Goal: Task Accomplishment & Management: Manage account settings

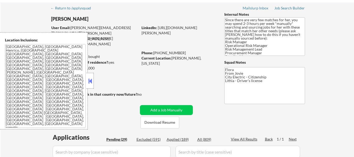
scroll to position [52, 0]
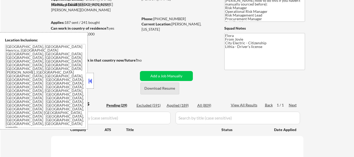
click at [158, 88] on button "Download Resume" at bounding box center [159, 89] width 39 height 12
select select ""pending""
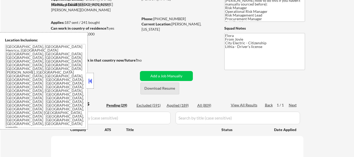
select select ""pending""
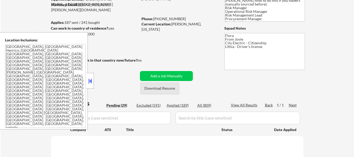
select select ""pending""
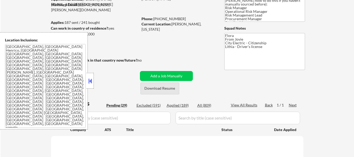
select select ""pending""
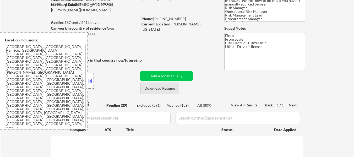
select select ""pending""
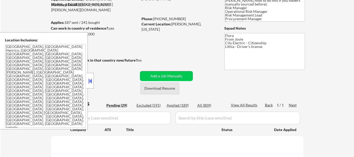
select select ""pending""
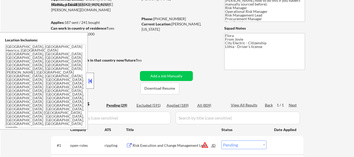
click at [93, 81] on div at bounding box center [89, 81] width 7 height 16
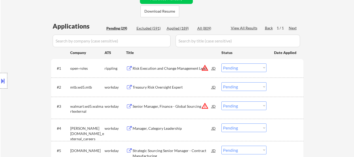
scroll to position [131, 0]
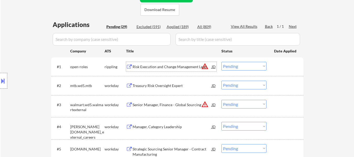
click at [171, 67] on div "Risk Execution and Change Management Lead" at bounding box center [172, 66] width 79 height 5
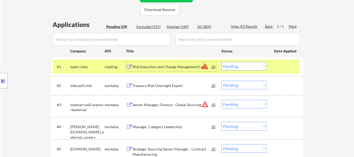
click at [175, 84] on div "Treasury Risk Oversight Expert" at bounding box center [172, 85] width 79 height 5
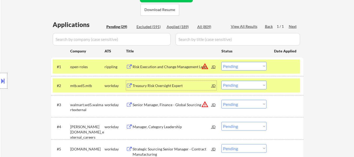
click at [249, 104] on select "Choose an option... Pending Applied Excluded (Questions) Excluded (Expired) Exc…" at bounding box center [243, 104] width 45 height 9
click at [221, 100] on select "Choose an option... Pending Applied Excluded (Questions) Excluded (Expired) Exc…" at bounding box center [243, 104] width 45 height 9
select select ""pending""
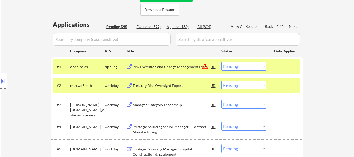
click at [259, 64] on select "Choose an option... Pending Applied Excluded (Questions) Excluded (Expired) Exc…" at bounding box center [243, 66] width 45 height 9
click at [221, 62] on select "Choose an option... Pending Applied Excluded (Questions) Excluded (Expired) Exc…" at bounding box center [243, 66] width 45 height 9
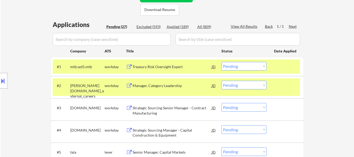
drag, startPoint x: 252, startPoint y: 64, endPoint x: 252, endPoint y: 68, distance: 4.2
click at [252, 64] on select "Choose an option... Pending Applied Excluded (Questions) Excluded (Expired) Exc…" at bounding box center [243, 66] width 45 height 9
click at [221, 62] on select "Choose an option... Pending Applied Excluded (Questions) Excluded (Expired) Exc…" at bounding box center [243, 66] width 45 height 9
click at [160, 85] on div "Manager, Category Leadership" at bounding box center [172, 85] width 79 height 5
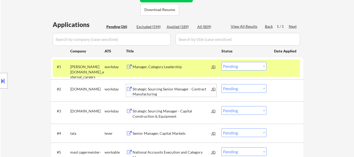
click at [165, 93] on div "Strategic Sourcing Senior Manager - Contract Manufacturing" at bounding box center [172, 91] width 79 height 10
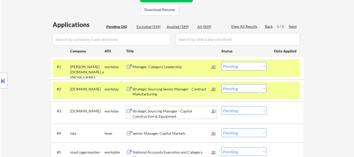
click at [160, 113] on div "Strategic Sourcing Manager - Capital Construction & Equipment" at bounding box center [172, 113] width 79 height 10
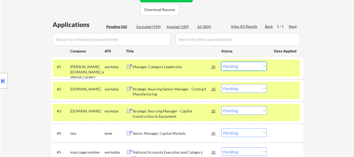
drag, startPoint x: 245, startPoint y: 66, endPoint x: 245, endPoint y: 69, distance: 2.9
click at [245, 66] on select "Choose an option... Pending Applied Excluded (Questions) Excluded (Expired) Exc…" at bounding box center [243, 66] width 45 height 9
click at [221, 62] on select "Choose an option... Pending Applied Excluded (Questions) Excluded (Expired) Exc…" at bounding box center [243, 66] width 45 height 9
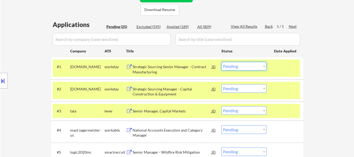
click at [243, 64] on select "Choose an option... Pending Applied Excluded (Questions) Excluded (Expired) Exc…" at bounding box center [243, 66] width 45 height 9
click at [221, 62] on select "Choose an option... Pending Applied Excluded (Questions) Excluded (Expired) Exc…" at bounding box center [243, 66] width 45 height 9
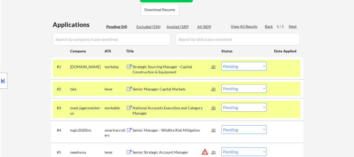
click at [259, 63] on select "Choose an option... Pending Applied Excluded (Questions) Excluded (Expired) Exc…" at bounding box center [243, 66] width 45 height 9
click at [221, 62] on select "Choose an option... Pending Applied Excluded (Questions) Excluded (Expired) Exc…" at bounding box center [243, 66] width 45 height 9
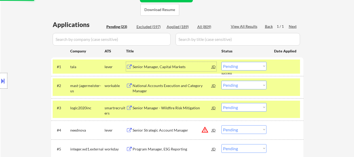
click at [177, 65] on div "Senior Manager, Capital Markets" at bounding box center [172, 66] width 79 height 5
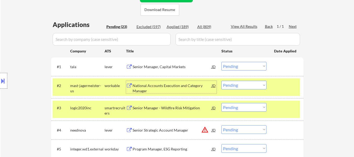
click at [172, 87] on div "National Accounts Execution and Category Manager" at bounding box center [172, 88] width 79 height 10
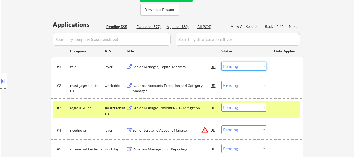
click at [242, 69] on select "Choose an option... Pending Applied Excluded (Questions) Excluded (Expired) Exc…" at bounding box center [243, 66] width 45 height 9
click at [221, 62] on select "Choose an option... Pending Applied Excluded (Questions) Excluded (Expired) Exc…" at bounding box center [243, 66] width 45 height 9
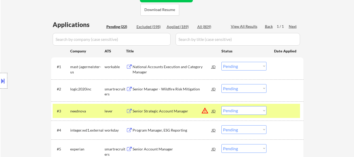
click at [157, 66] on div "National Accounts Execution and Category Manager" at bounding box center [172, 69] width 79 height 10
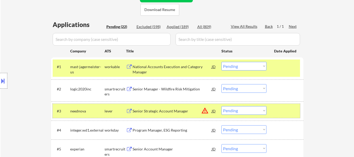
click at [293, 110] on div at bounding box center [285, 110] width 23 height 9
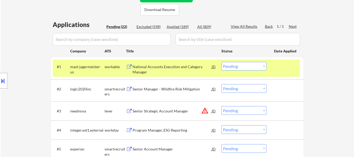
click at [194, 89] on div "Senior Manager - Wildfire Risk Mitigation" at bounding box center [172, 88] width 79 height 5
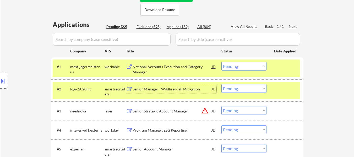
click at [248, 63] on select "Choose an option... Pending Applied Excluded (Questions) Excluded (Expired) Exc…" at bounding box center [243, 66] width 45 height 9
click at [221, 62] on select "Choose an option... Pending Applied Excluded (Questions) Excluded (Expired) Exc…" at bounding box center [243, 66] width 45 height 9
select select ""pending""
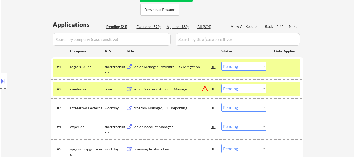
click at [170, 63] on div "Senior Manager - Wildfire Risk Mitigation" at bounding box center [172, 66] width 79 height 9
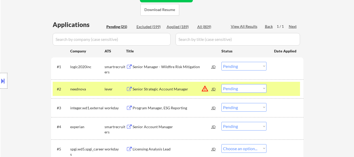
select select ""pending""
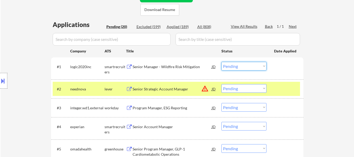
click at [258, 66] on select "Choose an option... Pending Applied Excluded (Questions) Excluded (Expired) Exc…" at bounding box center [243, 66] width 45 height 9
click at [221, 62] on select "Choose an option... Pending Applied Excluded (Questions) Excluded (Expired) Exc…" at bounding box center [243, 66] width 45 height 9
click at [163, 92] on div "Senior Strategic Account Manager" at bounding box center [172, 88] width 79 height 9
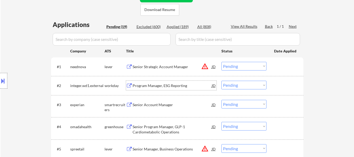
click at [240, 65] on select "Choose an option... Pending Applied Excluded (Questions) Excluded (Expired) Exc…" at bounding box center [243, 66] width 45 height 9
click at [221, 62] on select "Choose an option... Pending Applied Excluded (Questions) Excluded (Expired) Exc…" at bounding box center [243, 66] width 45 height 9
select select ""pending""
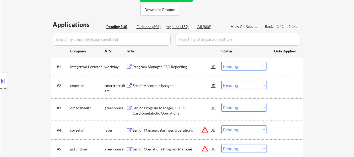
click at [168, 67] on div "Program Manager, ESG Reporting" at bounding box center [172, 66] width 79 height 5
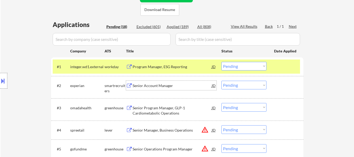
click at [166, 87] on div "Senior Account Manager" at bounding box center [172, 85] width 79 height 5
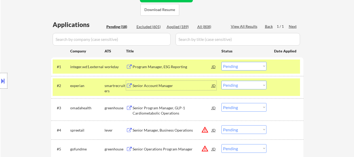
click at [249, 89] on select "Choose an option... Pending Applied Excluded (Questions) Excluded (Expired) Exc…" at bounding box center [243, 85] width 45 height 9
click at [248, 84] on select "Choose an option... Pending Applied Excluded (Questions) Excluded (Expired) Exc…" at bounding box center [243, 85] width 45 height 9
click at [249, 83] on select "Choose an option... Pending Applied Excluded (Questions) Excluded (Expired) Exc…" at bounding box center [243, 85] width 45 height 9
click at [221, 81] on select "Choose an option... Pending Applied Excluded (Questions) Excluded (Expired) Exc…" at bounding box center [243, 85] width 45 height 9
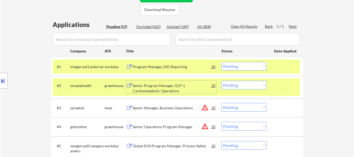
click at [170, 86] on div "Senior Program Manager, GLP-1 Cardiometabolic Operations" at bounding box center [172, 88] width 79 height 10
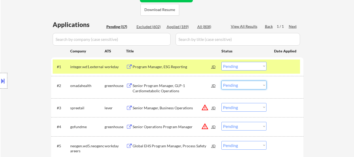
click at [232, 86] on select "Choose an option... Pending Applied Excluded (Questions) Excluded (Expired) Exc…" at bounding box center [243, 85] width 45 height 9
click at [221, 81] on select "Choose an option... Pending Applied Excluded (Questions) Excluded (Expired) Exc…" at bounding box center [243, 85] width 45 height 9
select select ""pending""
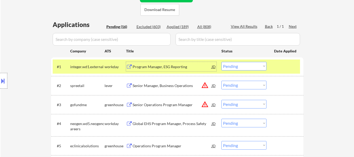
click at [162, 66] on div "Program Manager, ESG Reporting" at bounding box center [172, 66] width 79 height 5
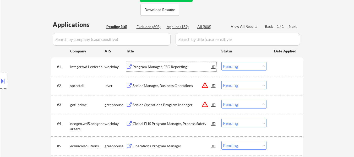
click at [144, 86] on div "Senior Manager, Business Operations" at bounding box center [172, 85] width 79 height 5
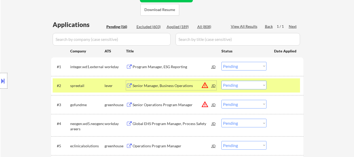
click at [165, 105] on div "Senior Operations Program Manager" at bounding box center [172, 104] width 79 height 5
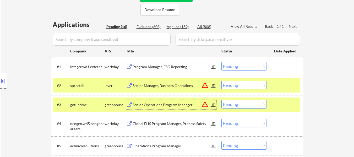
click at [162, 64] on div "Program Manager, ESG Reporting" at bounding box center [172, 66] width 79 height 9
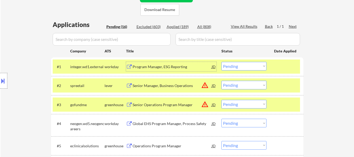
click at [239, 66] on select "Choose an option... Pending Applied Excluded (Questions) Excluded (Expired) Exc…" at bounding box center [243, 66] width 45 height 9
click at [221, 62] on select "Choose an option... Pending Applied Excluded (Questions) Excluded (Expired) Exc…" at bounding box center [243, 66] width 45 height 9
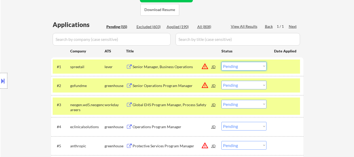
click at [244, 64] on select "Choose an option... Pending Applied Excluded (Questions) Excluded (Expired) Exc…" at bounding box center [243, 66] width 45 height 9
click at [221, 62] on select "Choose an option... Pending Applied Excluded (Questions) Excluded (Expired) Exc…" at bounding box center [243, 66] width 45 height 9
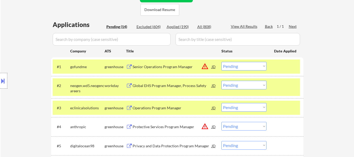
click at [247, 67] on select "Choose an option... Pending Applied Excluded (Questions) Excluded (Expired) Exc…" at bounding box center [243, 66] width 45 height 9
click at [221, 62] on select "Choose an option... Pending Applied Excluded (Questions) Excluded (Expired) Exc…" at bounding box center [243, 66] width 45 height 9
select select ""pending""
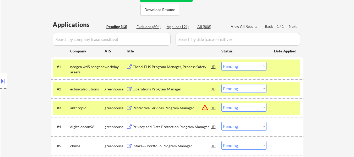
click at [195, 65] on div "Global EHS Program Manager, Process Safety" at bounding box center [172, 66] width 79 height 5
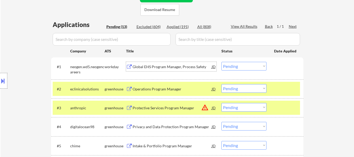
click at [278, 90] on div at bounding box center [285, 88] width 23 height 9
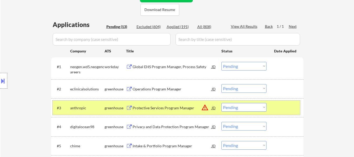
click at [278, 108] on div at bounding box center [285, 107] width 23 height 9
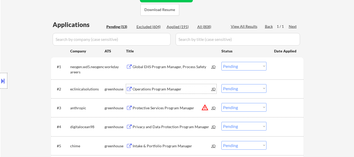
click at [175, 91] on div "Operations Program Manager" at bounding box center [172, 88] width 79 height 5
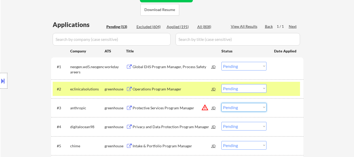
click at [247, 107] on select "Choose an option... Pending Applied Excluded (Questions) Excluded (Expired) Exc…" at bounding box center [243, 107] width 45 height 9
click at [221, 103] on select "Choose an option... Pending Applied Excluded (Questions) Excluded (Expired) Exc…" at bounding box center [243, 107] width 45 height 9
select select ""pending""
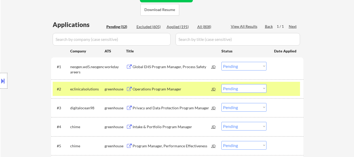
click at [164, 109] on div "Privacy and Data Protection Program Manager" at bounding box center [172, 107] width 79 height 5
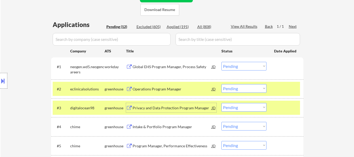
click at [244, 67] on select "Choose an option... Pending Applied Excluded (Questions) Excluded (Expired) Exc…" at bounding box center [243, 66] width 45 height 9
click at [221, 62] on select "Choose an option... Pending Applied Excluded (Questions) Excluded (Expired) Exc…" at bounding box center [243, 66] width 45 height 9
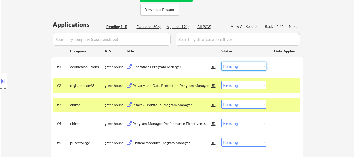
click at [234, 65] on select "Choose an option... Pending Applied Excluded (Questions) Excluded (Expired) Exc…" at bounding box center [243, 66] width 45 height 9
click at [221, 62] on select "Choose an option... Pending Applied Excluded (Questions) Excluded (Expired) Exc…" at bounding box center [243, 66] width 45 height 9
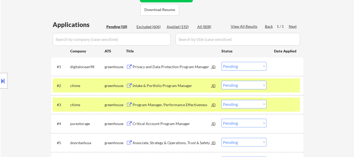
click at [276, 86] on div at bounding box center [285, 85] width 23 height 9
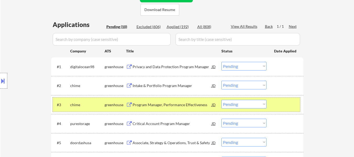
click at [276, 106] on div at bounding box center [285, 104] width 23 height 9
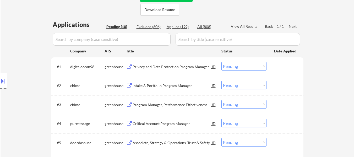
click at [153, 84] on div "Intake & Portfolio Program Manager" at bounding box center [172, 85] width 79 height 5
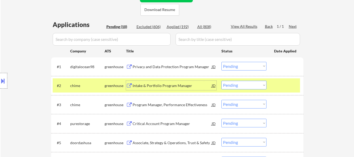
click at [160, 104] on div "Program Manager, Performance Effectiveness" at bounding box center [172, 104] width 79 height 5
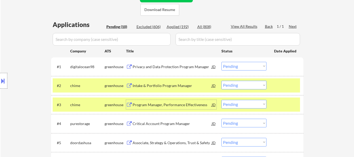
click at [236, 65] on select "Choose an option... Pending Applied Excluded (Questions) Excluded (Expired) Exc…" at bounding box center [243, 66] width 45 height 9
click at [221, 62] on select "Choose an option... Pending Applied Excluded (Questions) Excluded (Expired) Exc…" at bounding box center [243, 66] width 45 height 9
select select ""pending""
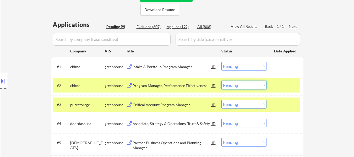
click at [252, 85] on select "Choose an option... Pending Applied Excluded (Questions) Excluded (Expired) Exc…" at bounding box center [243, 85] width 45 height 9
click at [221, 81] on select "Choose an option... Pending Applied Excluded (Questions) Excluded (Expired) Exc…" at bounding box center [243, 85] width 45 height 9
select select ""pending""
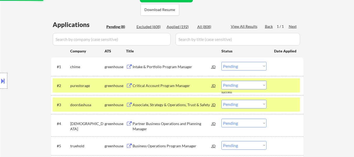
click at [172, 84] on div "Critical Account Program Manager" at bounding box center [172, 85] width 79 height 5
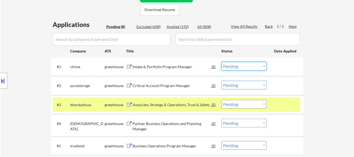
drag, startPoint x: 251, startPoint y: 64, endPoint x: 252, endPoint y: 70, distance: 6.1
click at [251, 64] on select "Choose an option... Pending Applied Excluded (Questions) Excluded (Expired) Exc…" at bounding box center [243, 66] width 45 height 9
click at [221, 62] on select "Choose an option... Pending Applied Excluded (Questions) Excluded (Expired) Exc…" at bounding box center [243, 66] width 45 height 9
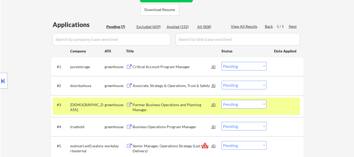
click at [230, 66] on select "Choose an option... Pending Applied Excluded (Questions) Excluded (Expired) Exc…" at bounding box center [243, 66] width 45 height 9
click at [221, 62] on select "Choose an option... Pending Applied Excluded (Questions) Excluded (Expired) Exc…" at bounding box center [243, 66] width 45 height 9
click at [180, 87] on div "Associate, Strategy & Operations, Trust & Safety" at bounding box center [172, 85] width 79 height 5
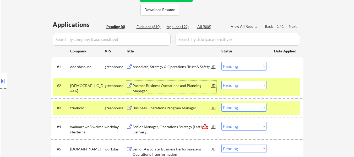
click at [178, 87] on div "Partner Business Operations and Planning Manager" at bounding box center [172, 88] width 79 height 10
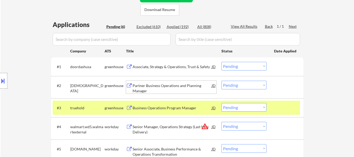
click at [183, 110] on div "Business Operations Program Manager" at bounding box center [172, 107] width 79 height 5
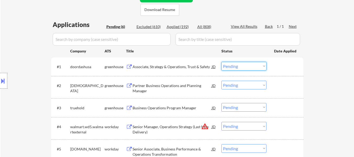
drag, startPoint x: 239, startPoint y: 67, endPoint x: 239, endPoint y: 70, distance: 2.7
click at [239, 67] on select "Choose an option... Pending Applied Excluded (Questions) Excluded (Expired) Exc…" at bounding box center [243, 66] width 45 height 9
click at [221, 62] on select "Choose an option... Pending Applied Excluded (Questions) Excluded (Expired) Exc…" at bounding box center [243, 66] width 45 height 9
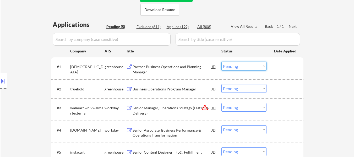
drag, startPoint x: 232, startPoint y: 66, endPoint x: 234, endPoint y: 70, distance: 4.6
click at [232, 66] on select "Choose an option... Pending Applied Excluded (Questions) Excluded (Expired) Exc…" at bounding box center [243, 66] width 45 height 9
click at [221, 62] on select "Choose an option... Pending Applied Excluded (Questions) Excluded (Expired) Exc…" at bounding box center [243, 66] width 45 height 9
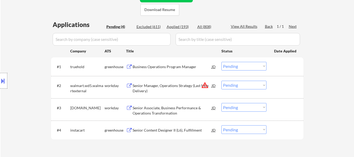
click at [240, 66] on select "Choose an option... Pending Applied Excluded (Questions) Excluded (Expired) Exc…" at bounding box center [243, 66] width 45 height 9
click at [221, 62] on select "Choose an option... Pending Applied Excluded (Questions) Excluded (Expired) Exc…" at bounding box center [243, 66] width 45 height 9
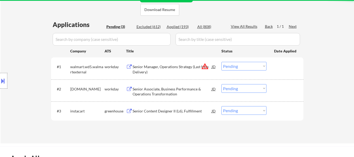
click at [227, 66] on select "Choose an option... Pending Applied Excluded (Questions) Excluded (Expired) Exc…" at bounding box center [243, 66] width 45 height 9
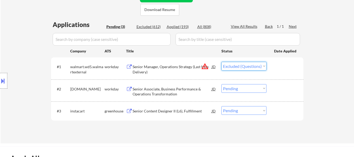
click at [221, 62] on select "Choose an option... Pending Applied Excluded (Questions) Excluded (Expired) Exc…" at bounding box center [243, 66] width 45 height 9
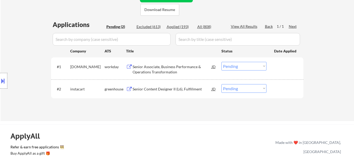
click at [233, 64] on select "Choose an option... Pending Applied Excluded (Questions) Excluded (Expired) Exc…" at bounding box center [243, 66] width 45 height 9
click at [221, 62] on select "Choose an option... Pending Applied Excluded (Questions) Excluded (Expired) Exc…" at bounding box center [243, 66] width 45 height 9
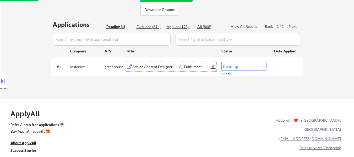
click at [194, 66] on div "Senior Content Designer II (L6), Fulfillment" at bounding box center [172, 66] width 79 height 5
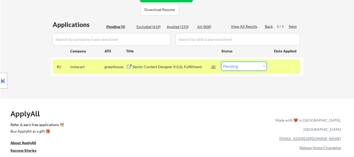
click at [244, 64] on select "Choose an option... Pending Applied Excluded (Questions) Excluded (Expired) Exc…" at bounding box center [243, 66] width 45 height 9
select select ""excluded__bad_match_""
click at [221, 62] on select "Choose an option... Pending Applied Excluded (Questions) Excluded (Expired) Exc…" at bounding box center [243, 66] width 45 height 9
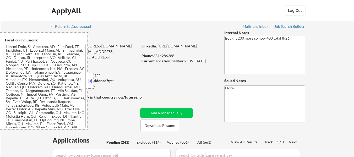
select select ""pending""
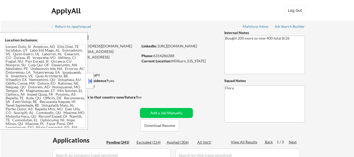
select select ""pending""
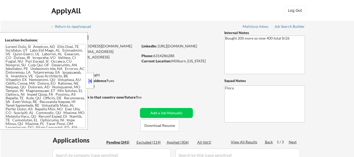
select select ""pending""
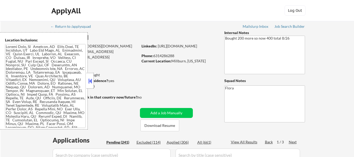
select select ""pending""
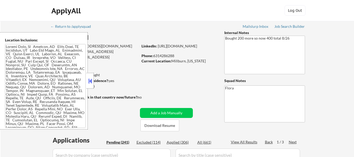
select select ""pending""
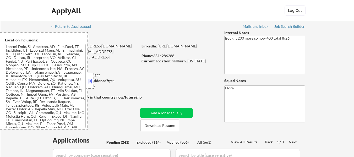
select select ""pending""
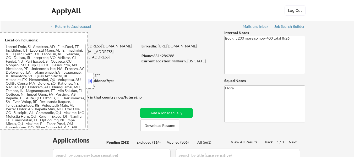
select select ""pending""
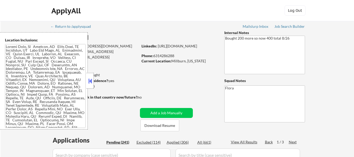
select select ""pending""
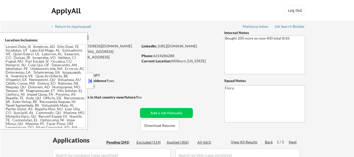
select select ""pending""
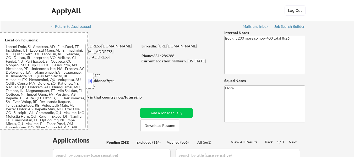
select select ""pending""
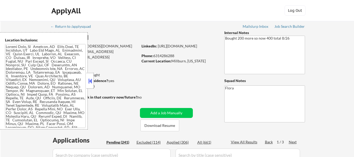
select select ""pending""
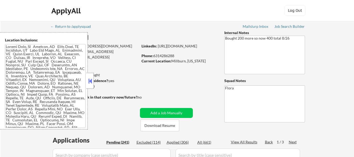
select select ""pending""
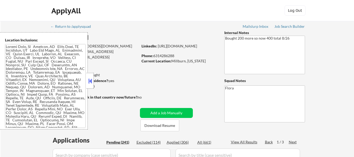
select select ""pending""
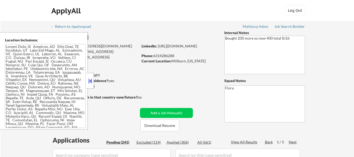
select select ""pending""
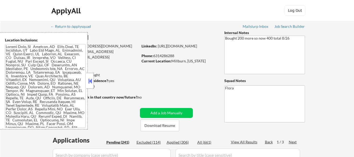
select select ""pending""
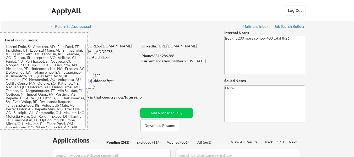
select select ""pending""
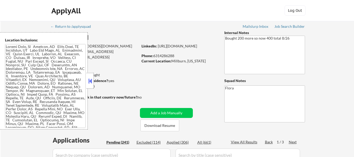
select select ""pending""
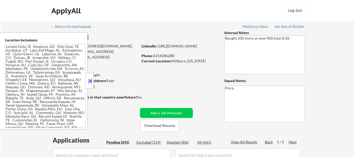
select select ""pending""
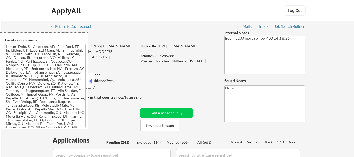
select select ""pending""
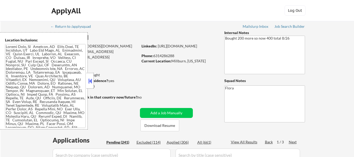
select select ""pending""
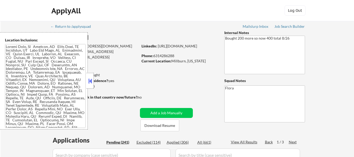
click at [91, 80] on button at bounding box center [90, 81] width 6 height 8
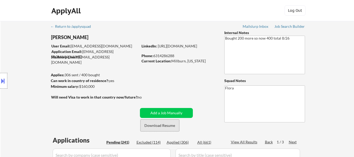
click at [160, 129] on button "Download Resume" at bounding box center [159, 125] width 39 height 12
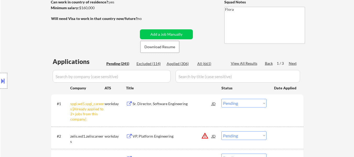
scroll to position [105, 0]
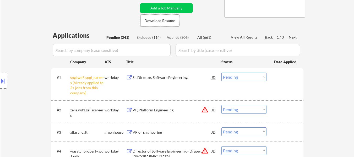
click at [236, 77] on select "Choose an option... Pending Applied Excluded (Questions) Excluded (Expired) Exc…" at bounding box center [243, 77] width 45 height 9
click at [221, 73] on select "Choose an option... Pending Applied Excluded (Questions) Excluded (Expired) Exc…" at bounding box center [243, 77] width 45 height 9
select select ""pending""
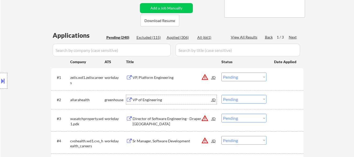
click at [160, 101] on div "VP of Engineering" at bounding box center [172, 99] width 79 height 5
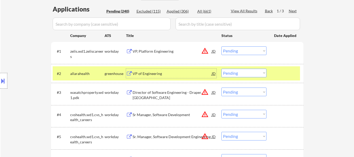
scroll to position [157, 0]
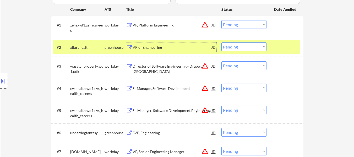
click at [147, 130] on div "SVP, Engineering" at bounding box center [172, 132] width 79 height 5
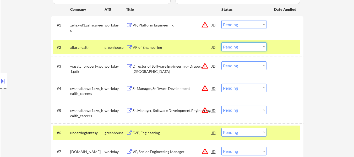
drag, startPoint x: 236, startPoint y: 45, endPoint x: 236, endPoint y: 51, distance: 6.0
click at [236, 45] on select "Choose an option... Pending Applied Excluded (Questions) Excluded (Expired) Exc…" at bounding box center [243, 46] width 45 height 9
click at [221, 42] on select "Choose an option... Pending Applied Excluded (Questions) Excluded (Expired) Exc…" at bounding box center [243, 46] width 45 height 9
select select ""pending""
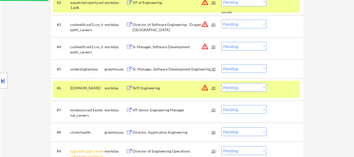
scroll to position [210, 0]
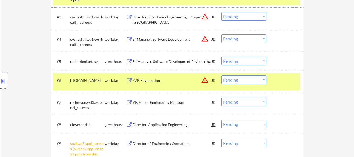
click at [283, 78] on div at bounding box center [285, 79] width 23 height 9
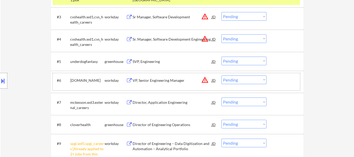
click at [246, 59] on select "Choose an option... Pending Applied Excluded (Questions) Excluded (Expired) Exc…" at bounding box center [243, 61] width 45 height 9
click at [221, 57] on select "Choose an option... Pending Applied Excluded (Questions) Excluded (Expired) Exc…" at bounding box center [243, 61] width 45 height 9
select select ""pending""
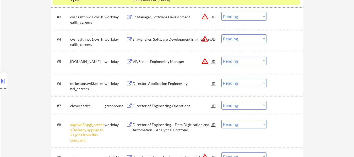
click at [250, 126] on select "Choose an option... Pending Applied Excluded (Questions) Excluded (Expired) Exc…" at bounding box center [243, 124] width 45 height 9
click at [221, 120] on select "Choose an option... Pending Applied Excluded (Questions) Excluded (Expired) Exc…" at bounding box center [243, 124] width 45 height 9
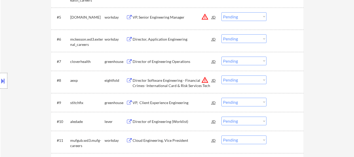
scroll to position [262, 0]
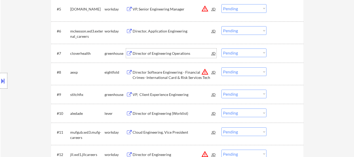
click at [159, 54] on div "Director of Engineering Operations" at bounding box center [172, 53] width 79 height 5
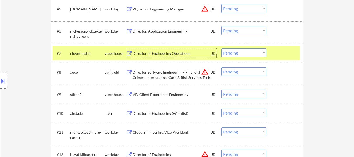
click at [166, 71] on div "Director Software Engineering - Financial Crimes- International Card & Risk Ser…" at bounding box center [172, 75] width 79 height 10
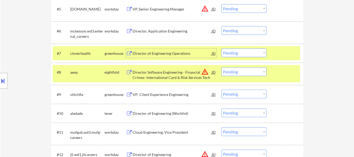
click at [170, 54] on div "Director of Engineering Operations" at bounding box center [172, 53] width 79 height 5
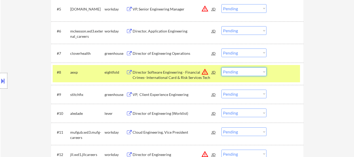
click at [247, 71] on select "Choose an option... Pending Applied Excluded (Questions) Excluded (Expired) Exc…" at bounding box center [243, 71] width 45 height 9
click at [221, 67] on select "Choose an option... Pending Applied Excluded (Questions) Excluded (Expired) Exc…" at bounding box center [243, 71] width 45 height 9
select select ""pending""
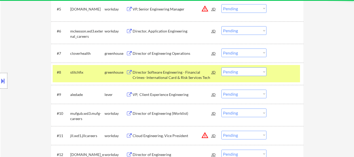
click at [174, 79] on div "Director Software Engineering - Financial Crimes- International Card & Risk Ser…" at bounding box center [172, 75] width 79 height 10
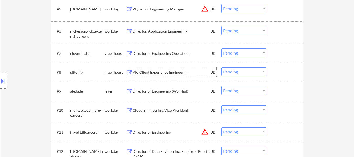
click at [236, 53] on select "Choose an option... Pending Applied Excluded (Questions) Excluded (Expired) Exc…" at bounding box center [243, 52] width 45 height 9
click at [221, 48] on select "Choose an option... Pending Applied Excluded (Questions) Excluded (Expired) Exc…" at bounding box center [243, 52] width 45 height 9
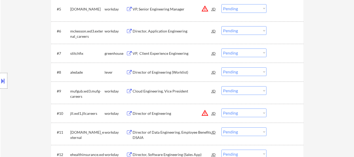
click at [251, 52] on select "Choose an option... Pending Applied Excluded (Questions) Excluded (Expired) Exc…" at bounding box center [243, 52] width 45 height 9
click at [254, 53] on select "Choose an option... Pending Applied Excluded (Questions) Excluded (Expired) Exc…" at bounding box center [243, 52] width 45 height 9
click at [221, 48] on select "Choose an option... Pending Applied Excluded (Questions) Excluded (Expired) Exc…" at bounding box center [243, 52] width 45 height 9
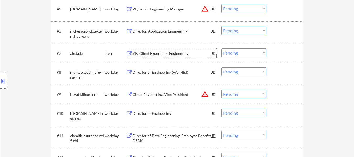
click at [171, 51] on div "VP, Client Experience Engineering" at bounding box center [172, 53] width 79 height 5
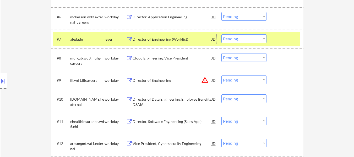
scroll to position [288, 0]
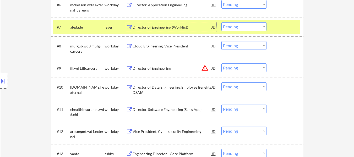
click at [183, 152] on div "Engineering Director - Core Platform" at bounding box center [172, 153] width 79 height 5
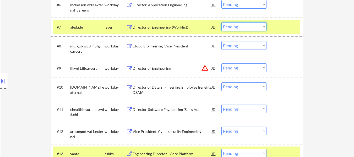
drag, startPoint x: 240, startPoint y: 27, endPoint x: 240, endPoint y: 30, distance: 2.9
click at [240, 27] on select "Choose an option... Pending Applied Excluded (Questions) Excluded (Expired) Exc…" at bounding box center [243, 26] width 45 height 9
click at [221, 22] on select "Choose an option... Pending Applied Excluded (Questions) Excluded (Expired) Exc…" at bounding box center [243, 26] width 45 height 9
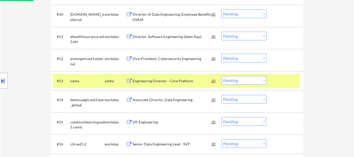
scroll to position [393, 0]
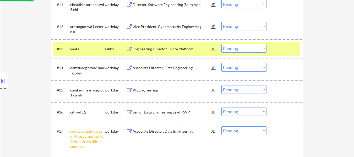
select select ""pending""
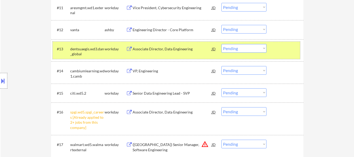
click at [269, 48] on div "#13 dentsuaegis.wd3.dan_global workday Associate Director, Data Engineering JD …" at bounding box center [176, 50] width 247 height 17
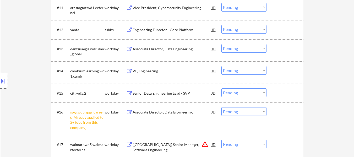
click at [241, 113] on select "Choose an option... Pending Applied Excluded (Questions) Excluded (Expired) Exc…" at bounding box center [243, 111] width 45 height 9
click at [221, 107] on select "Choose an option... Pending Applied Excluded (Questions) Excluded (Expired) Exc…" at bounding box center [243, 111] width 45 height 9
select select ""pending""
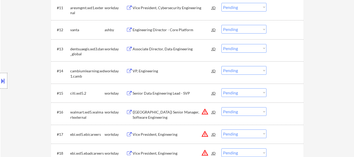
click at [256, 30] on select "Choose an option... Pending Applied Excluded (Questions) Excluded (Expired) Exc…" at bounding box center [243, 29] width 45 height 9
click at [221, 25] on select "Choose an option... Pending Applied Excluded (Questions) Excluded (Expired) Exc…" at bounding box center [243, 29] width 45 height 9
select select ""pending""
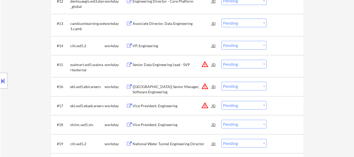
scroll to position [445, 0]
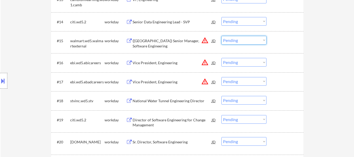
click at [231, 40] on select "Choose an option... Pending Applied Excluded (Questions) Excluded (Expired) Exc…" at bounding box center [243, 40] width 45 height 9
click at [221, 36] on select "Choose an option... Pending Applied Excluded (Questions) Excluded (Expired) Exc…" at bounding box center [243, 40] width 45 height 9
select select ""pending""
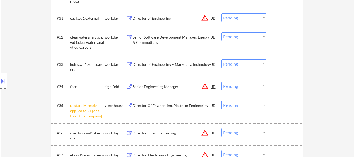
scroll to position [812, 0]
click at [242, 101] on select "Choose an option... Pending Applied Excluded (Questions) Excluded (Expired) Exc…" at bounding box center [243, 104] width 45 height 9
click at [221, 100] on select "Choose an option... Pending Applied Excluded (Questions) Excluded (Expired) Exc…" at bounding box center [243, 104] width 45 height 9
select select ""pending""
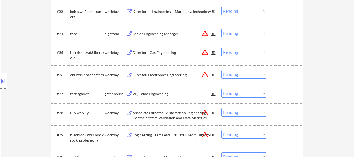
scroll to position [891, 0]
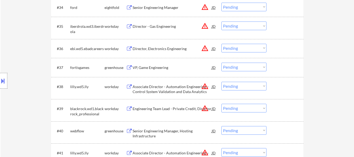
click at [152, 68] on div "VP, Game Engineering" at bounding box center [172, 67] width 79 height 5
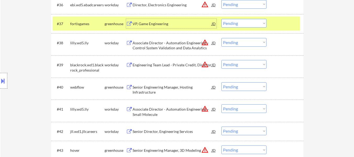
scroll to position [943, 0]
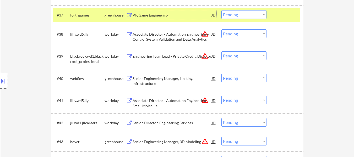
click at [196, 79] on div "Senior Engineering Manager, Hosting Infrastructure" at bounding box center [172, 81] width 79 height 10
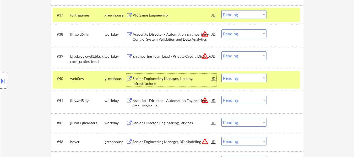
click at [261, 14] on select "Choose an option... Pending Applied Excluded (Questions) Excluded (Expired) Exc…" at bounding box center [243, 14] width 45 height 9
click at [221, 10] on select "Choose an option... Pending Applied Excluded (Questions) Excluded (Expired) Exc…" at bounding box center [243, 14] width 45 height 9
select select ""pending""
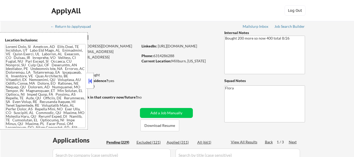
click at [177, 142] on div "Applied (311)" at bounding box center [180, 142] width 26 height 5
select select ""pending""
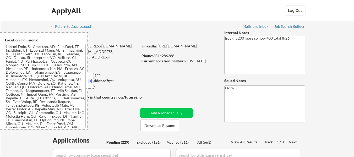
select select ""pending""
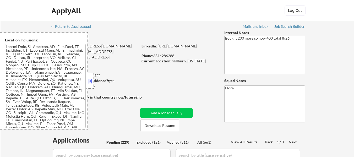
select select ""pending""
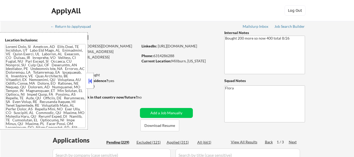
select select ""pending""
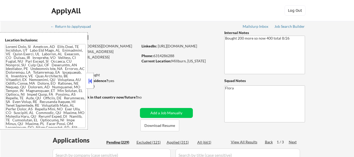
select select ""pending""
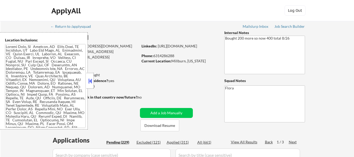
select select ""pending""
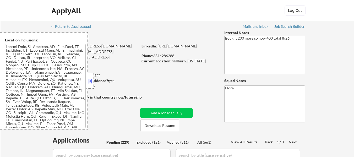
select select ""pending""
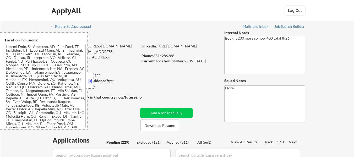
select select ""pending""
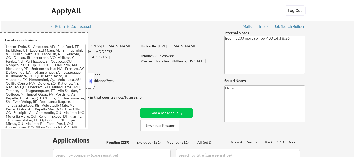
select select ""pending""
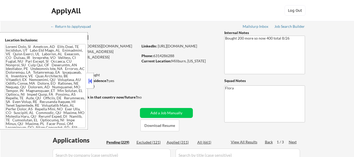
select select ""pending""
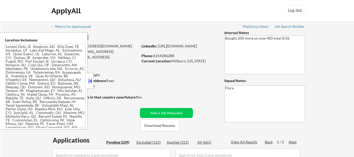
select select ""pending""
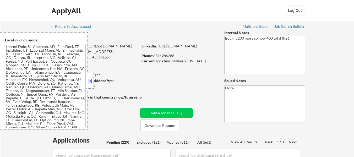
select select ""pending""
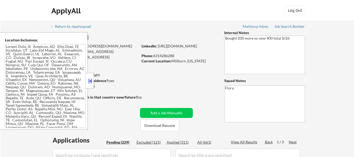
select select ""pending""
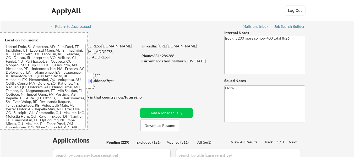
select select ""pending""
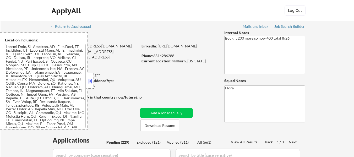
select select ""pending""
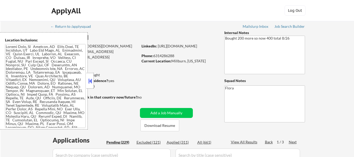
select select ""pending""
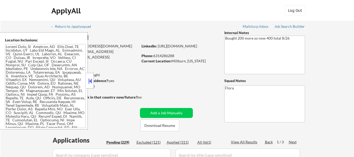
select select ""pending""
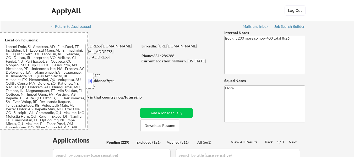
select select ""pending""
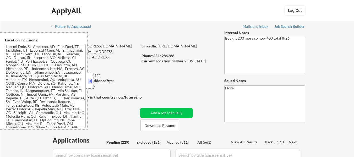
select select ""pending""
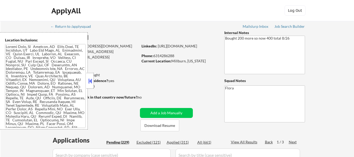
select select ""pending""
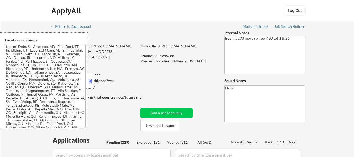
select select ""pending""
select select ""applied""
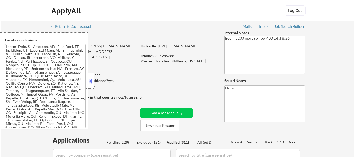
select select ""applied""
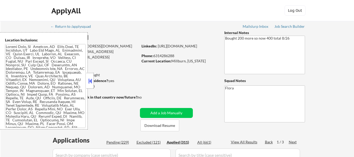
select select ""applied""
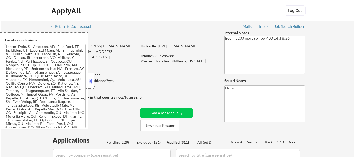
select select ""applied""
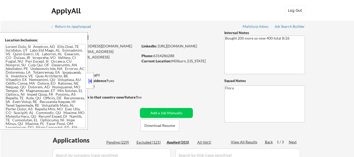
select select ""applied""
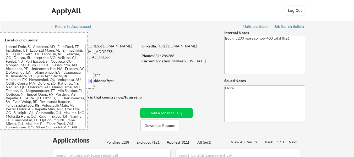
select select ""applied""
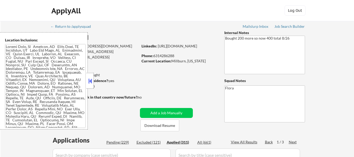
select select ""applied""
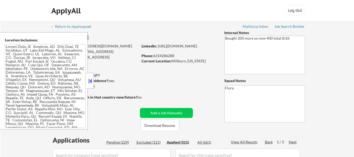
select select ""applied""
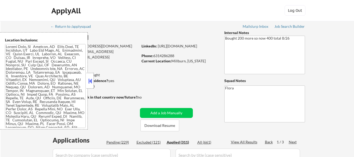
select select ""applied""
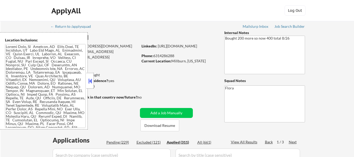
select select ""applied""
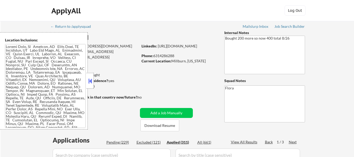
select select ""applied""
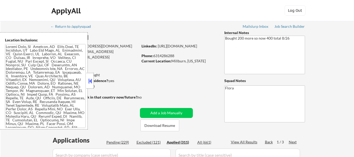
select select ""applied""
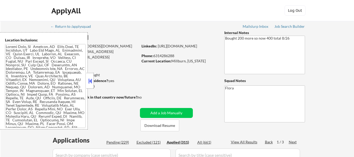
select select ""applied""
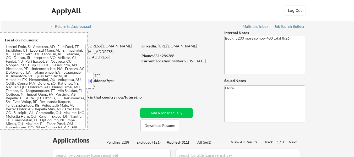
select select ""applied""
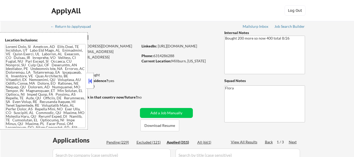
select select ""applied""
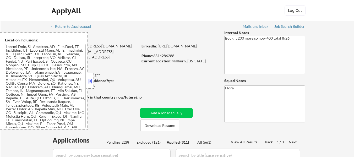
select select ""applied""
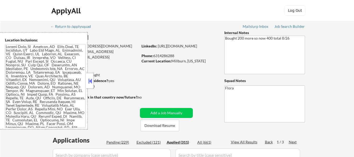
select select ""applied""
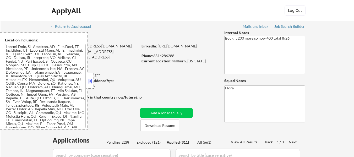
select select ""applied""
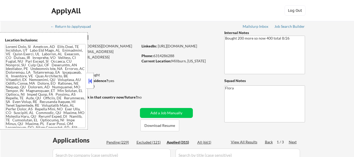
select select ""applied""
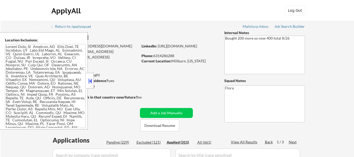
select select ""applied""
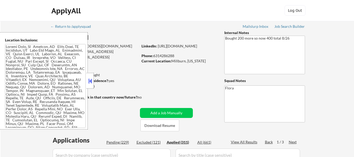
select select ""applied""
